Goal: Task Accomplishment & Management: Use online tool/utility

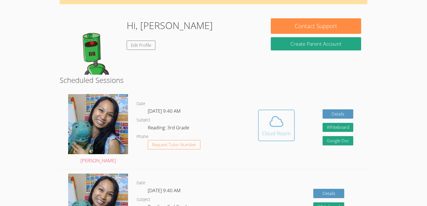
scroll to position [36, 0]
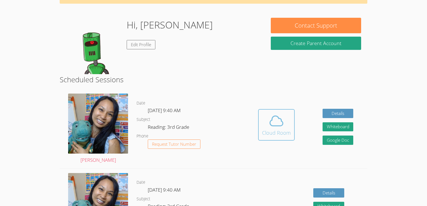
click at [279, 129] on div "Cloud Room" at bounding box center [276, 133] width 29 height 8
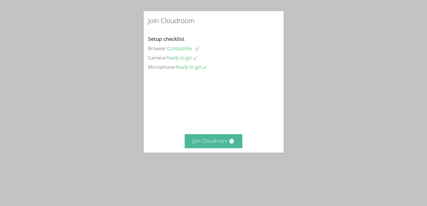
click at [227, 148] on button "Join Cloudroom" at bounding box center [214, 141] width 58 height 14
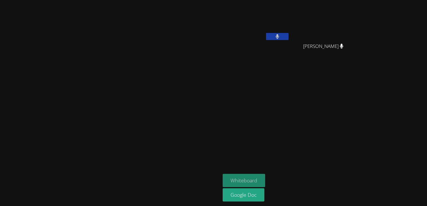
click at [265, 178] on button "Whiteboard" at bounding box center [244, 180] width 42 height 13
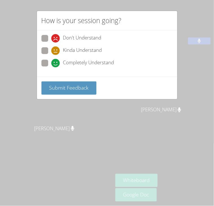
click at [80, 60] on span "Completely Understand" at bounding box center [88, 63] width 51 height 8
click at [56, 60] on input "Completely Understand" at bounding box center [53, 62] width 5 height 5
radio input "true"
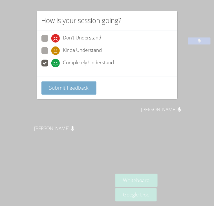
click at [73, 83] on button "Submit Feedback" at bounding box center [68, 87] width 55 height 13
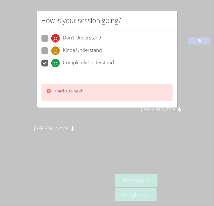
click at [78, 87] on div "Thanks so much!" at bounding box center [106, 92] width 131 height 17
click at [89, 61] on video at bounding box center [56, 91] width 84 height 61
